Goal: Submit feedback/report problem

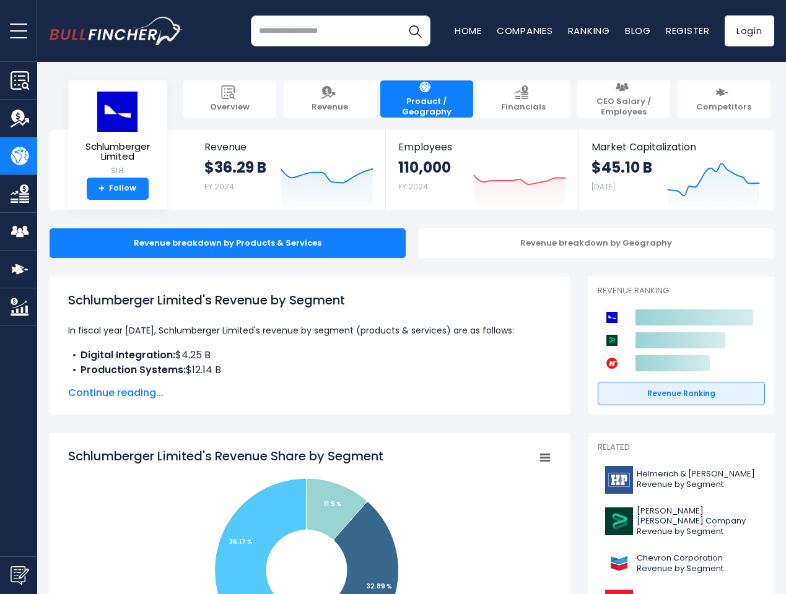
click at [19, 30] on span "open menu" at bounding box center [18, 30] width 17 height 1
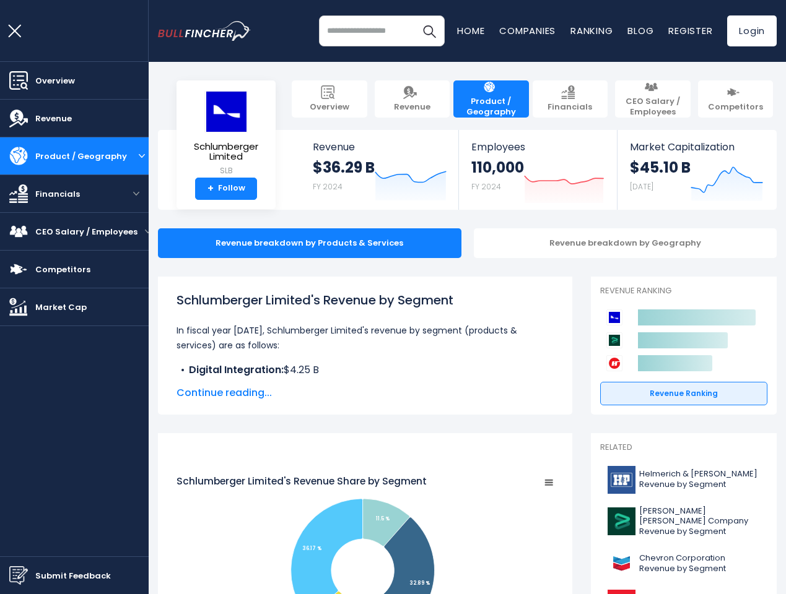
click at [19, 575] on img "Submit Feedback" at bounding box center [18, 576] width 19 height 19
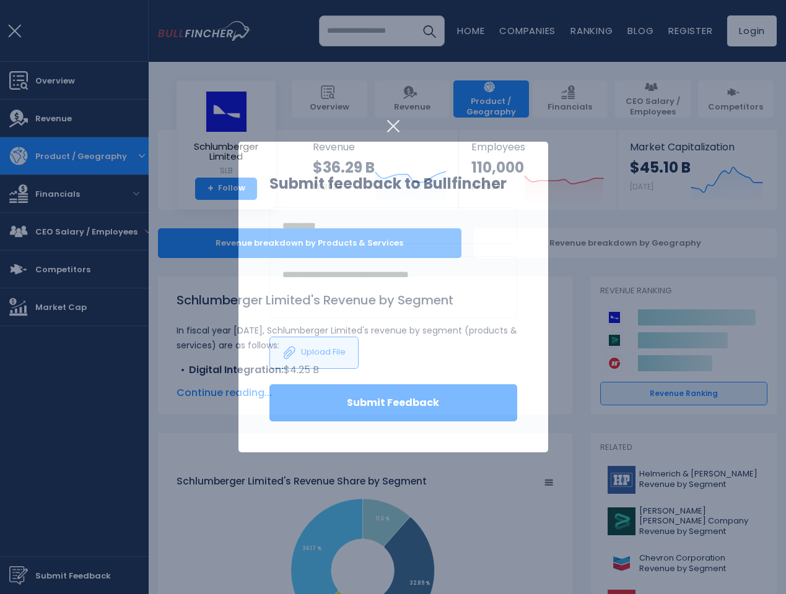
click at [318, 181] on h3 "Submit feedback to Bullfincher" at bounding box center [393, 184] width 248 height 22
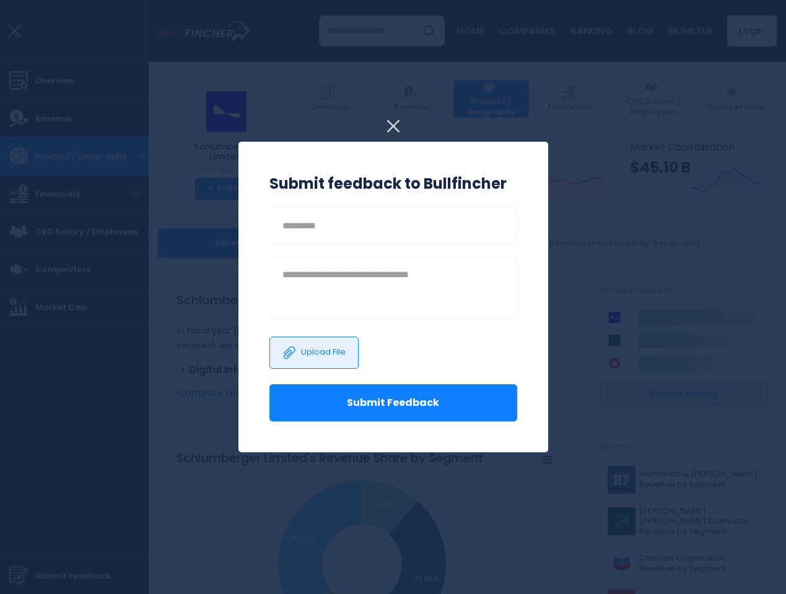
click at [510, 181] on h3 "Submit feedback to Bullfincher" at bounding box center [393, 184] width 248 height 22
click at [704, 181] on div at bounding box center [393, 297] width 786 height 594
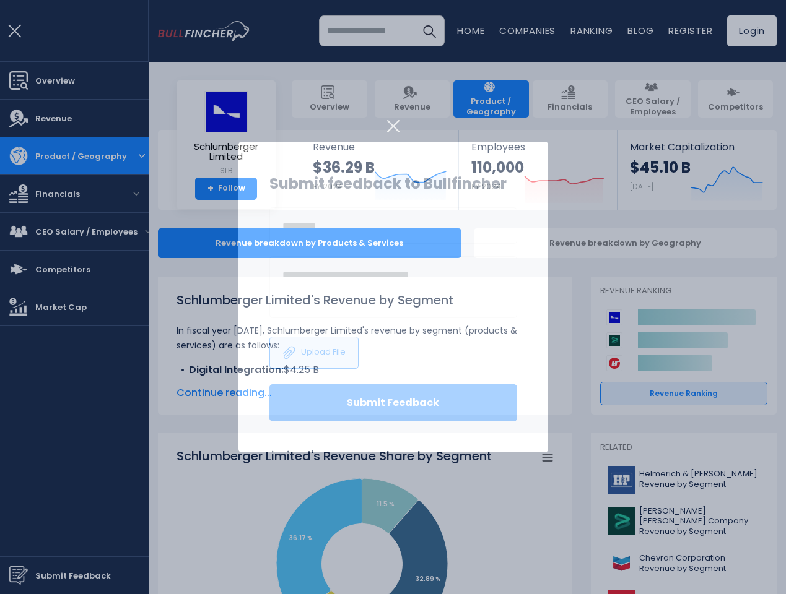
click at [586, 243] on div at bounding box center [393, 297] width 786 height 594
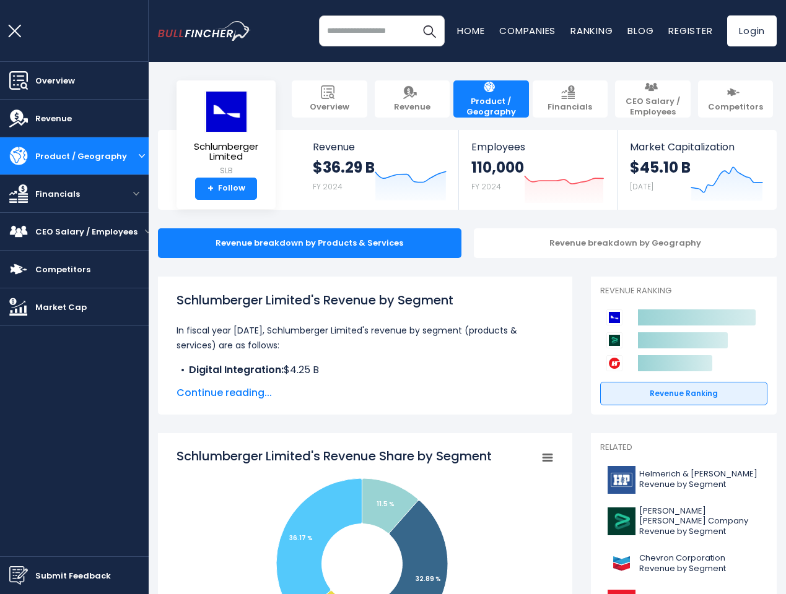
click at [300, 393] on span "Continue reading..." at bounding box center [364, 393] width 377 height 15
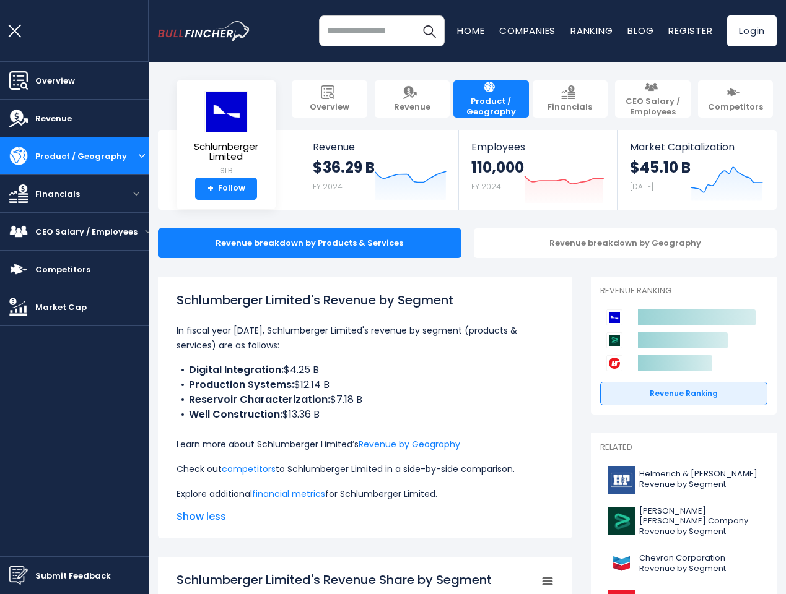
click at [535, 458] on div "Schlumberger Limited's Revenue by Segment In fiscal year [DATE], Schlumberger L…" at bounding box center [364, 396] width 377 height 211
click at [672, 341] on icon at bounding box center [683, 341] width 90 height 16
click at [713, 594] on html "Overview Revenue Product / Geography" at bounding box center [393, 297] width 786 height 594
